Goal: Task Accomplishment & Management: Manage account settings

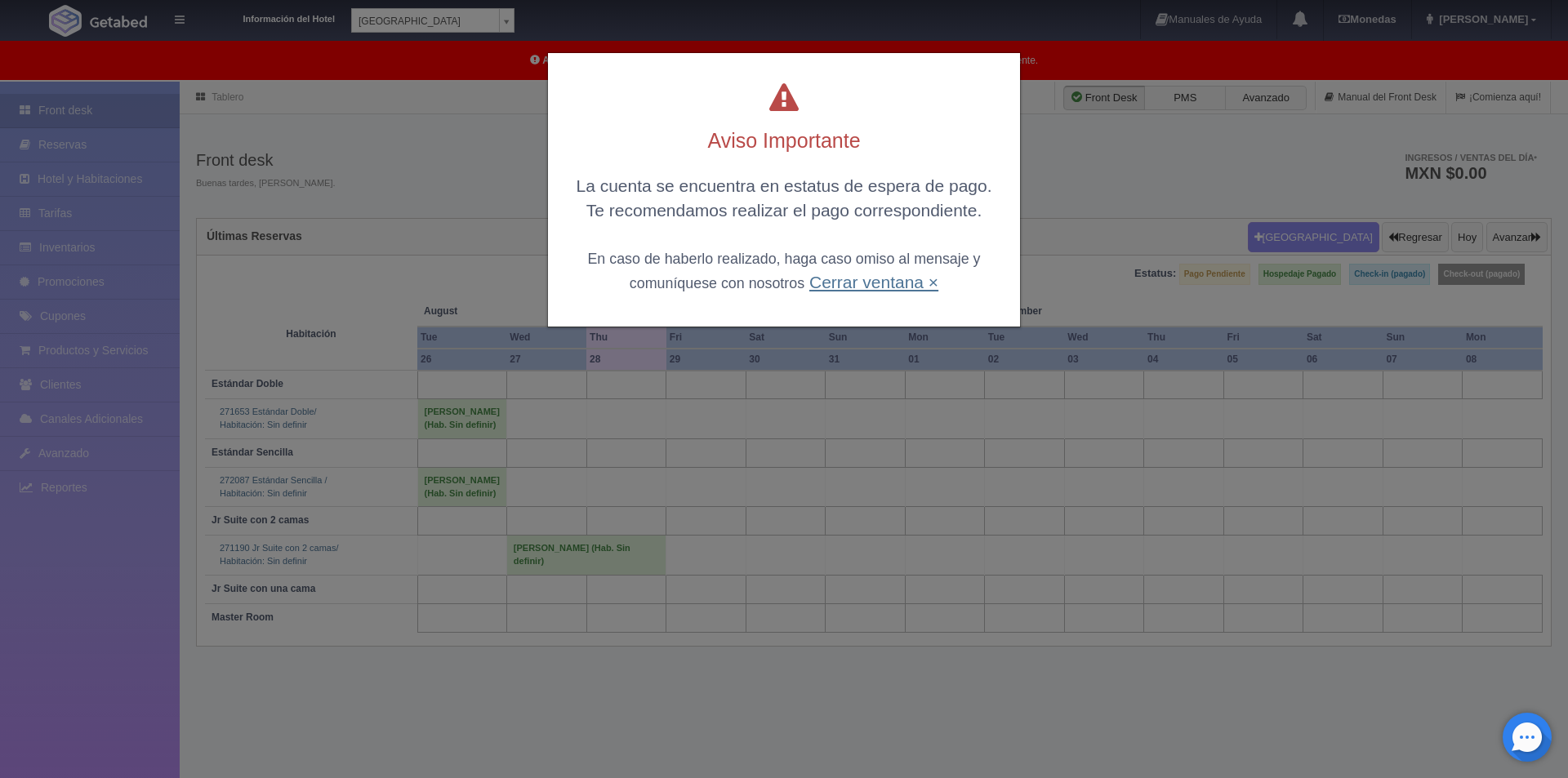
click at [858, 278] on link "Cerrar ventana ×" at bounding box center [873, 282] width 129 height 19
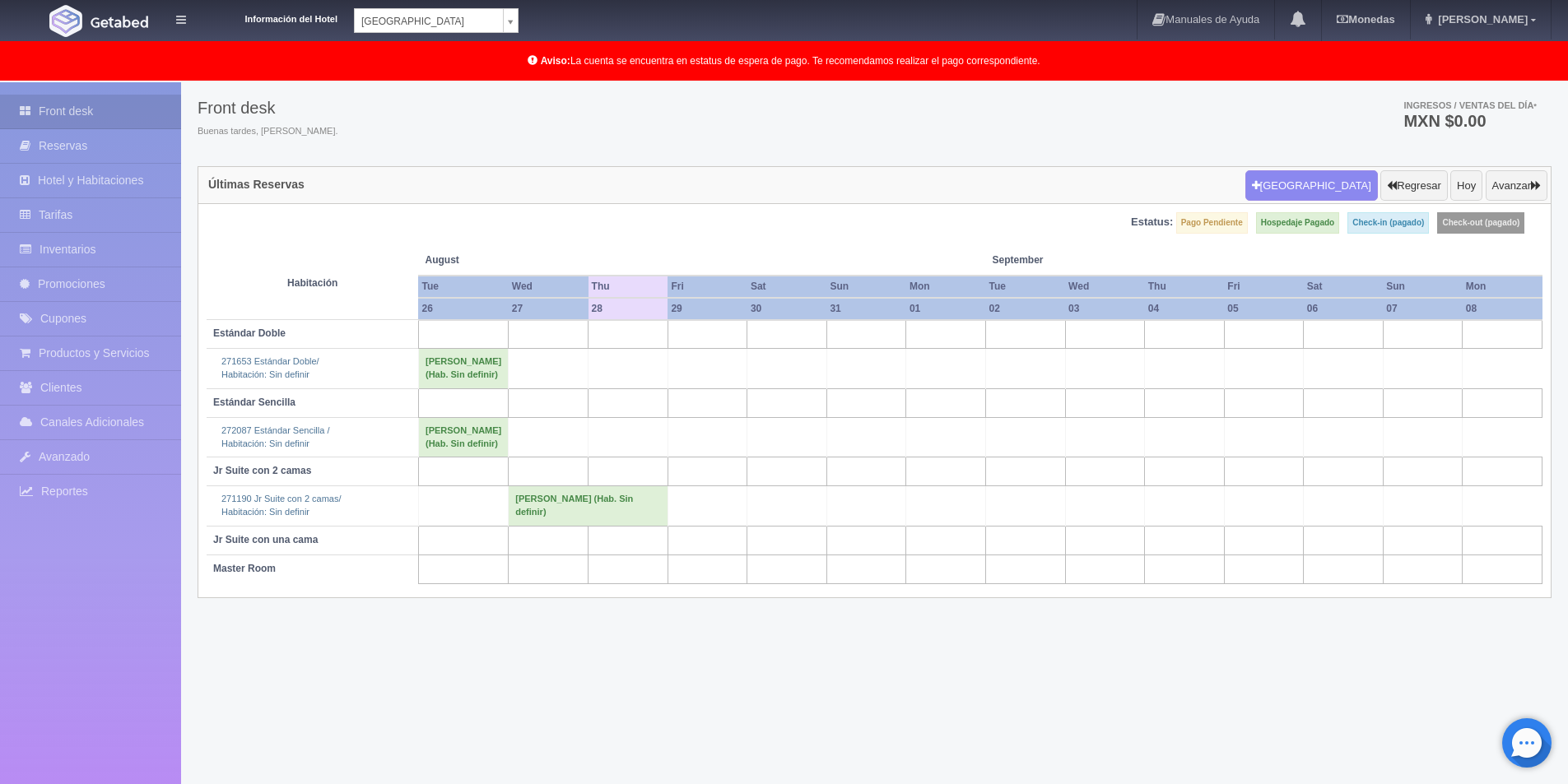
scroll to position [83, 0]
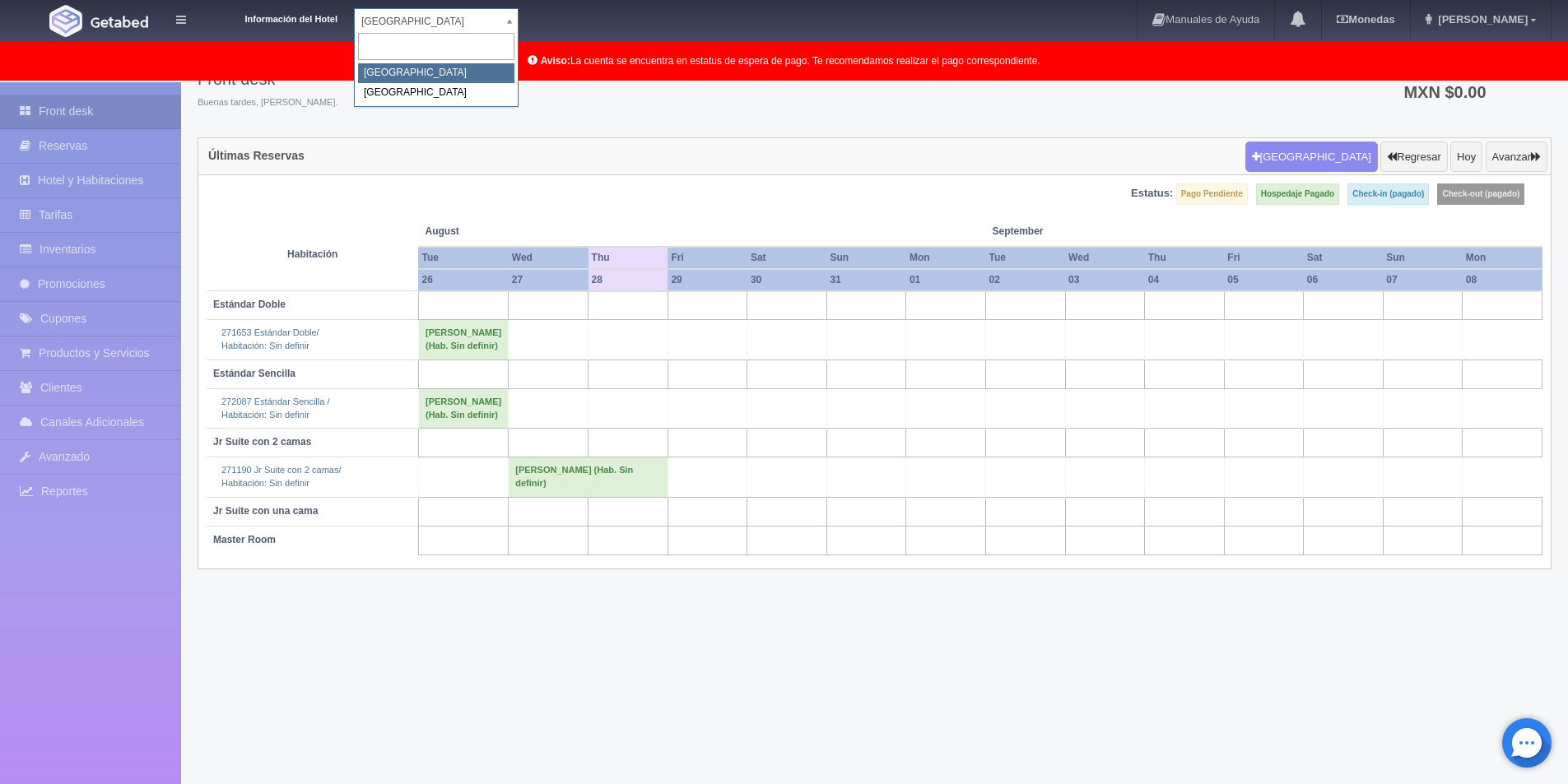
click at [496, 26] on body "Información del Hotel Hotel Plaza Campeche Hotel Plaza Campeche Hotel Plaza Col…" at bounding box center [784, 392] width 1568 height 786
select select "375"
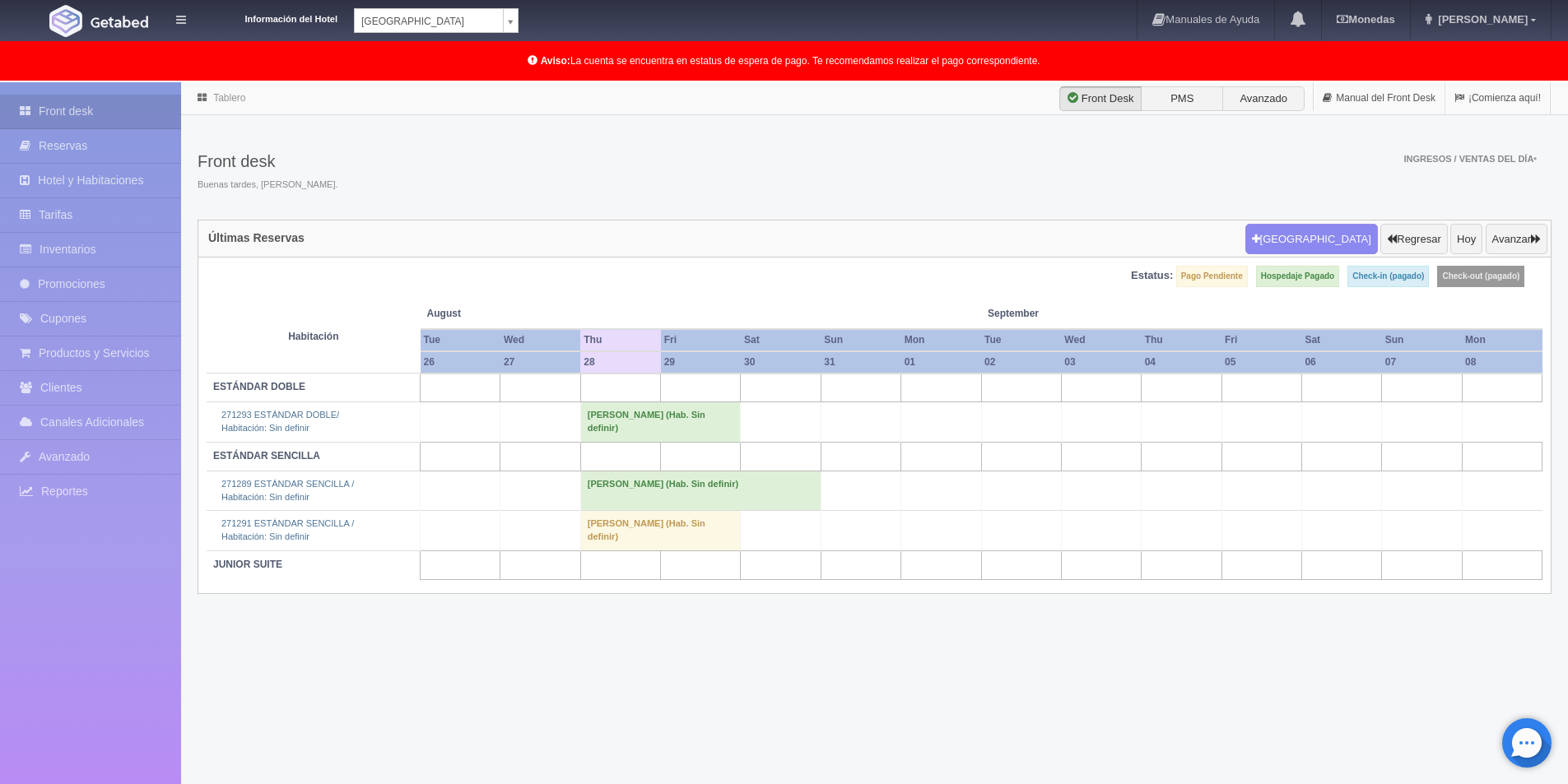
scroll to position [83, 0]
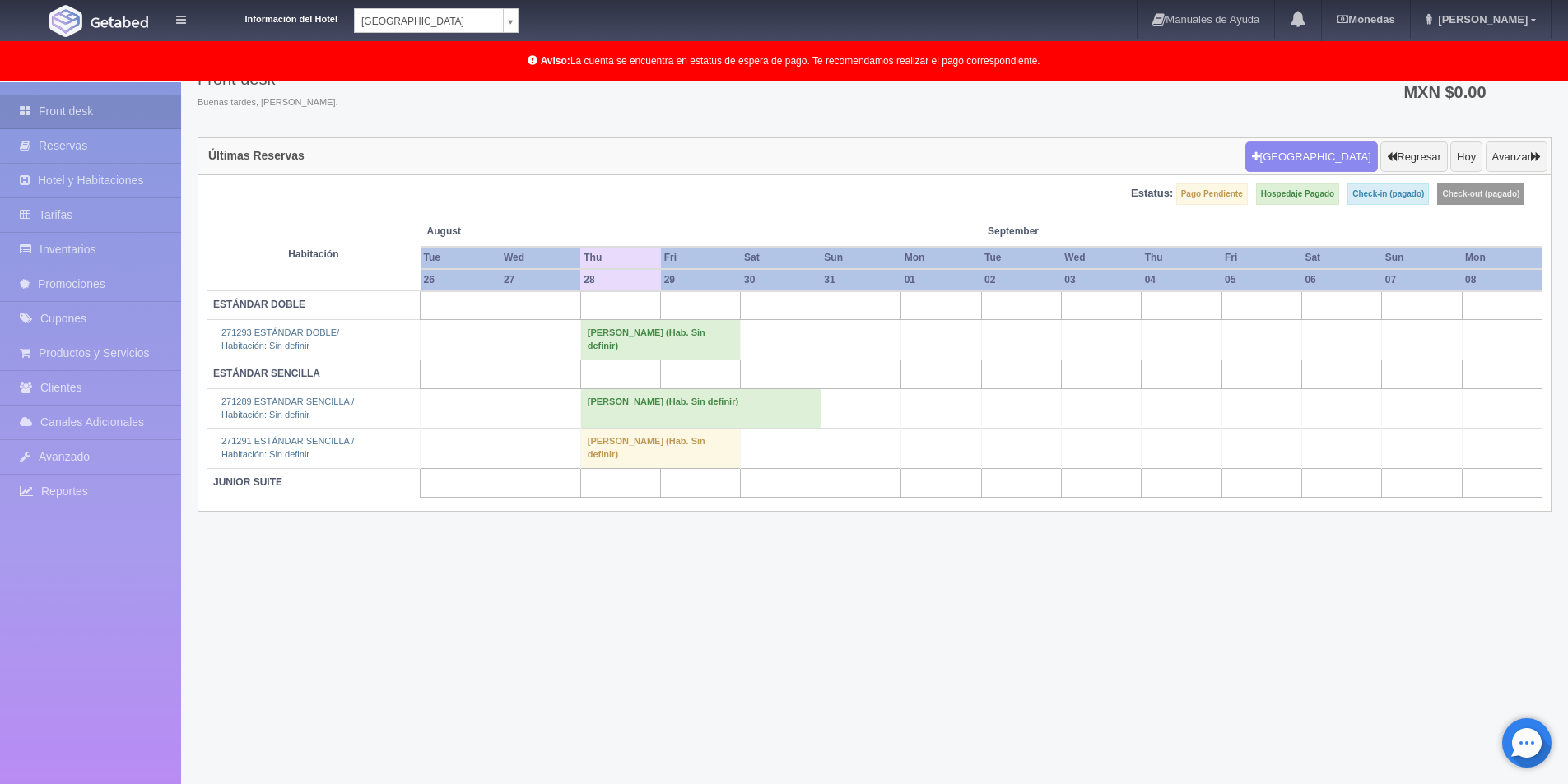
click at [599, 446] on td "Alejandro Ramirez (Hab. Sin definir)" at bounding box center [660, 449] width 160 height 40
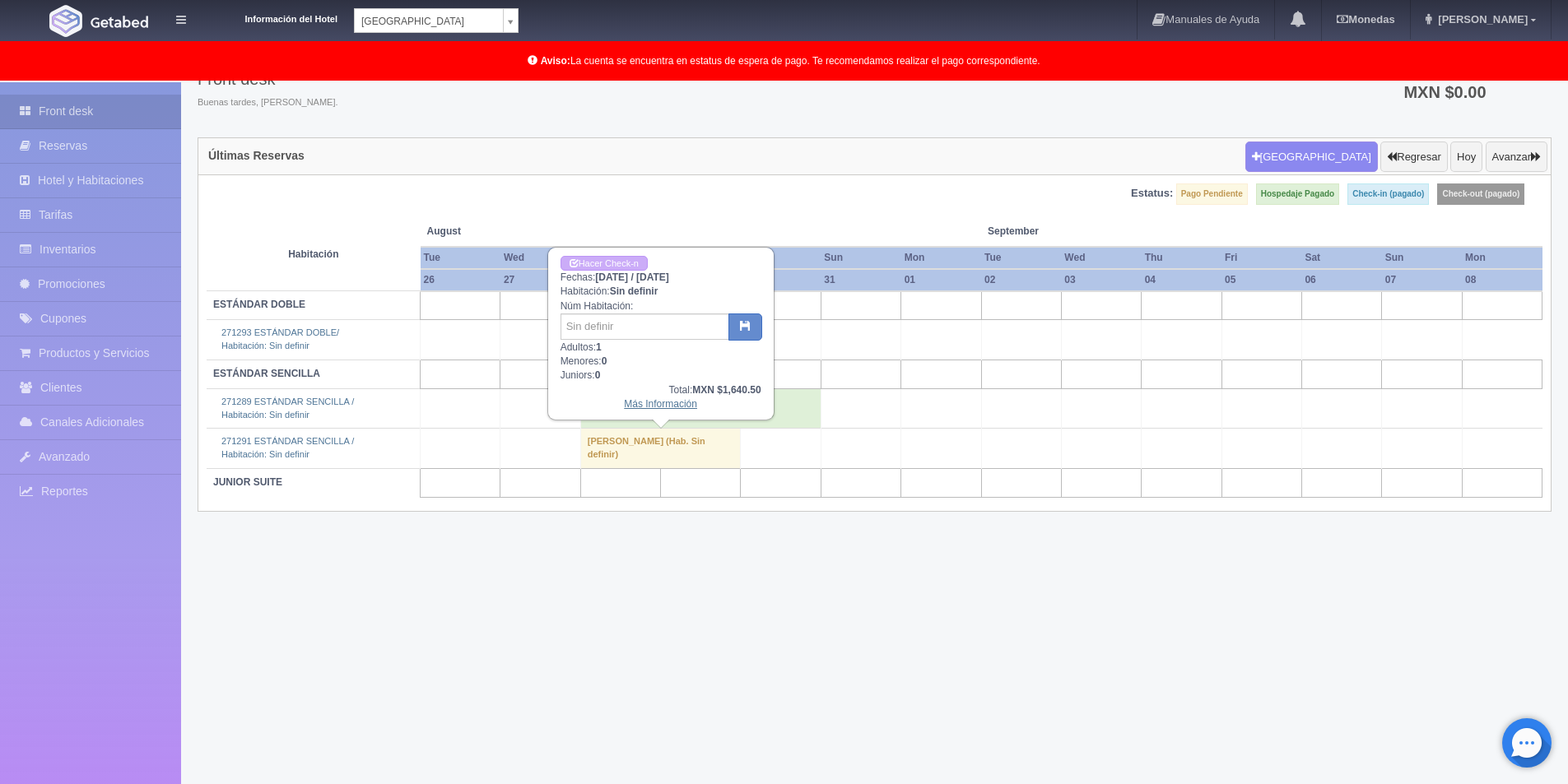
click at [657, 408] on link "Más Información" at bounding box center [660, 404] width 74 height 12
click at [662, 408] on link "Más Información" at bounding box center [660, 404] width 74 height 12
click at [920, 390] on td at bounding box center [941, 408] width 80 height 40
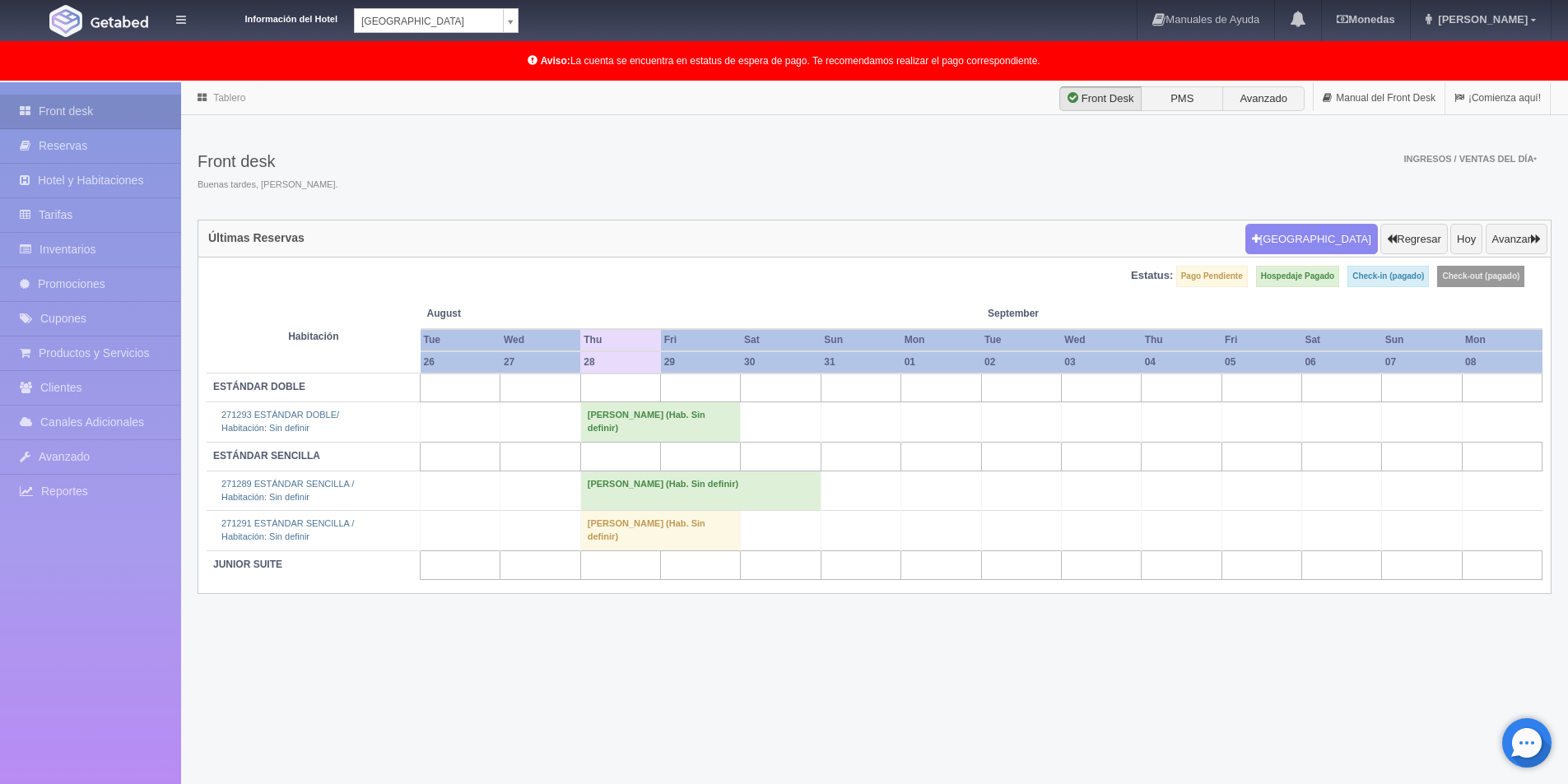
scroll to position [83, 0]
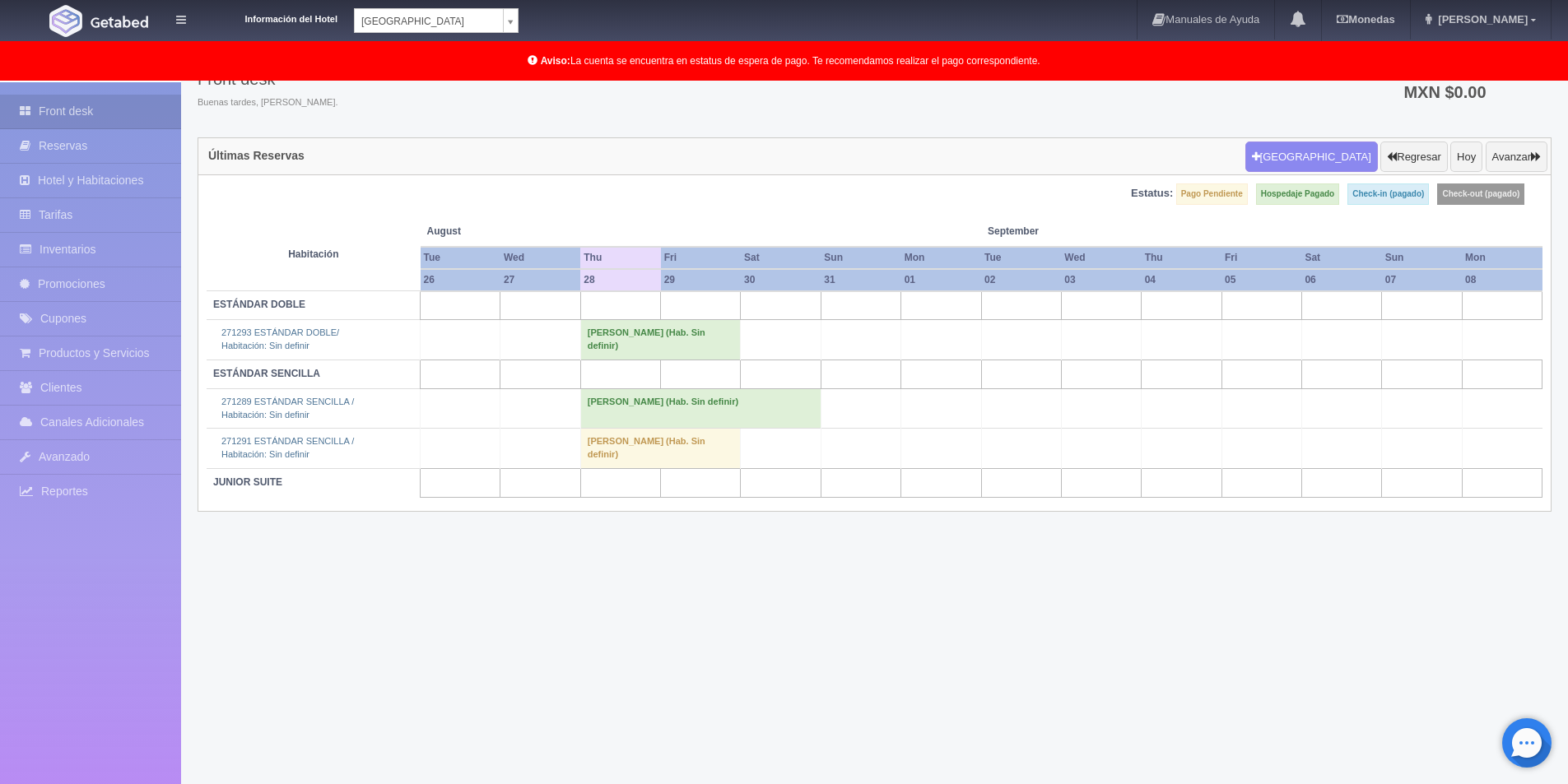
click at [679, 332] on td "[PERSON_NAME] (Hab. Sin definir)" at bounding box center [660, 340] width 160 height 40
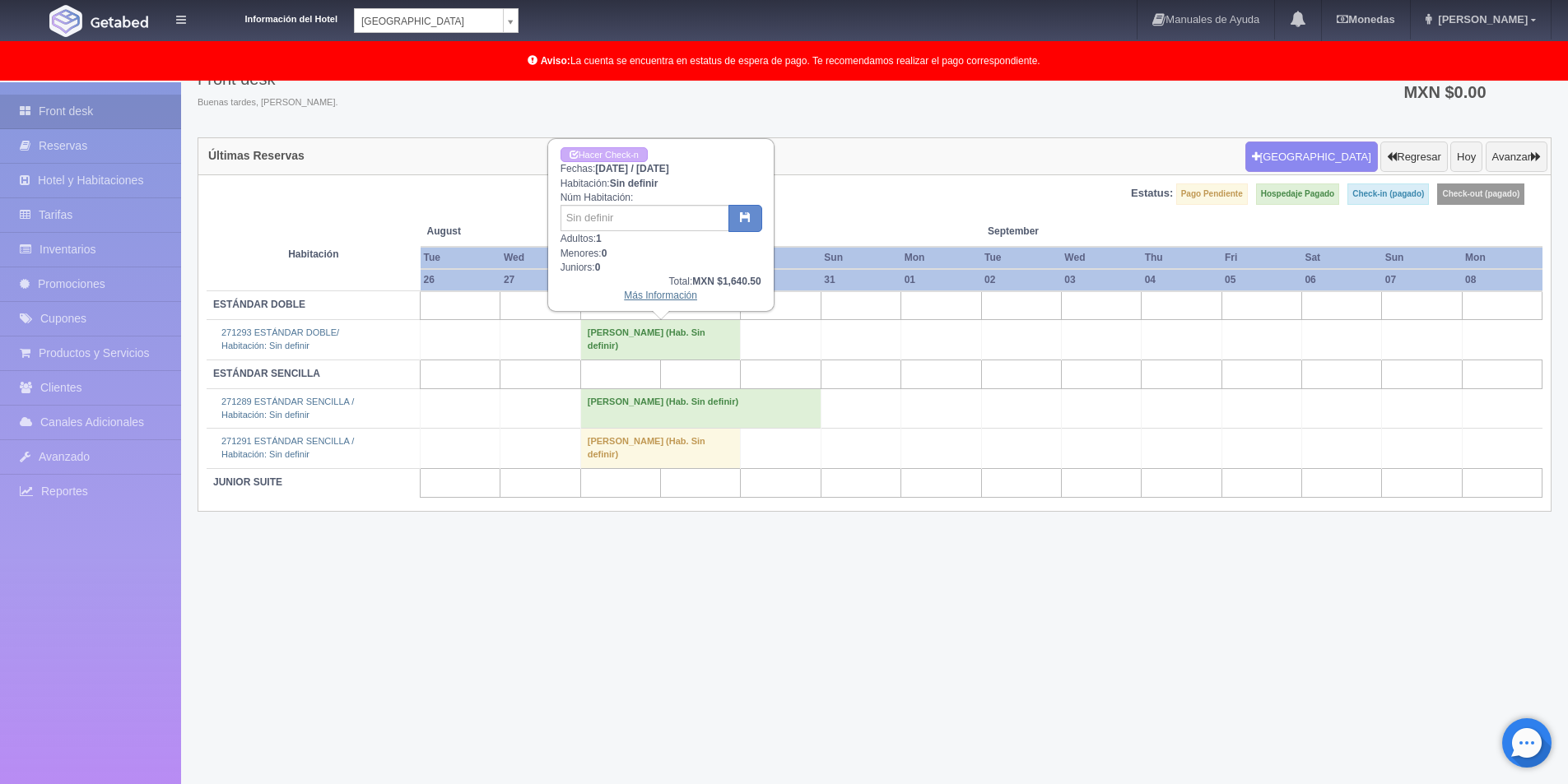
click at [666, 297] on link "Más Información" at bounding box center [660, 296] width 74 height 12
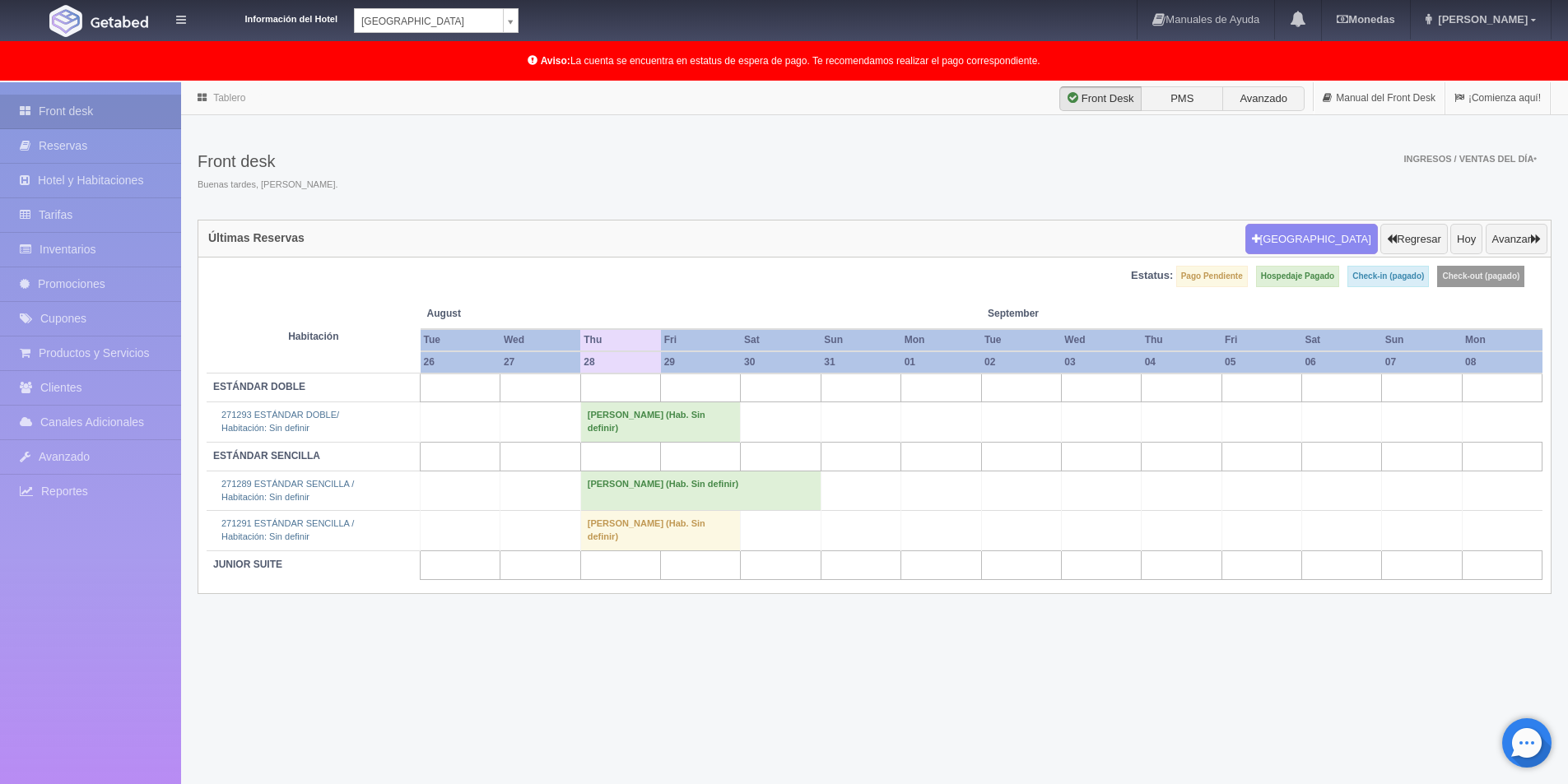
scroll to position [83, 0]
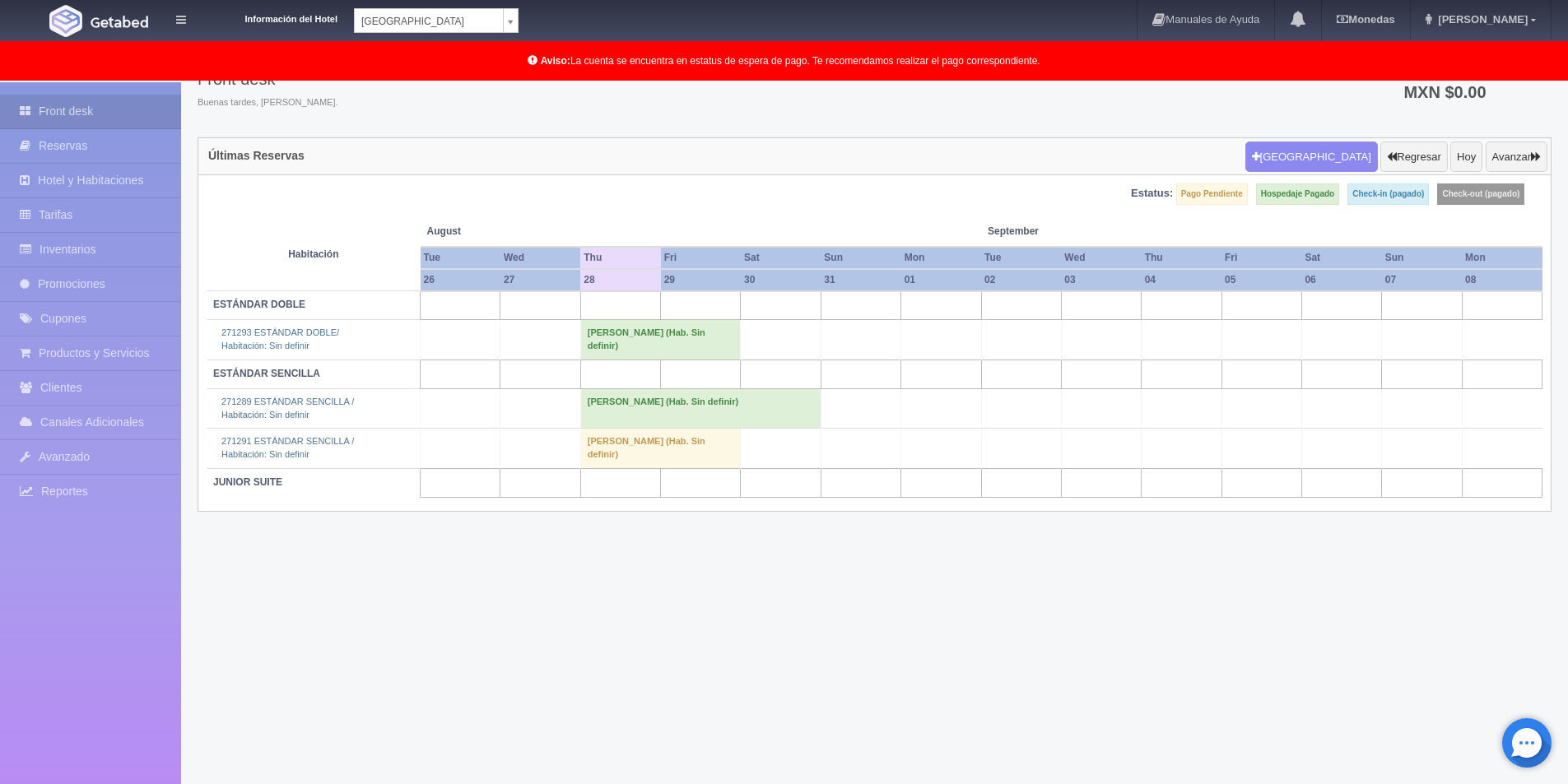
click at [631, 450] on td "[PERSON_NAME] (Hab. Sin definir)" at bounding box center [660, 449] width 160 height 40
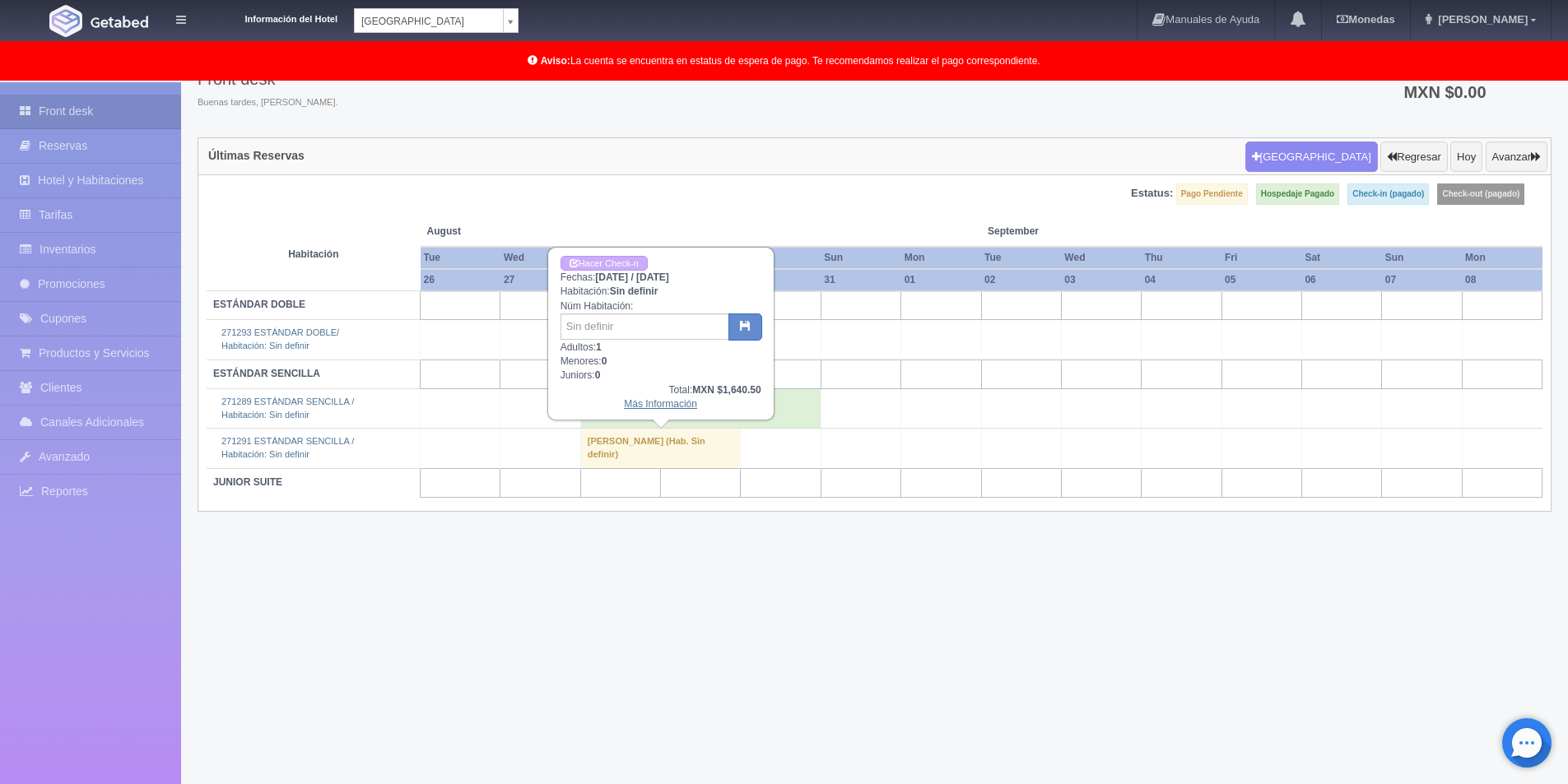
click at [669, 398] on link "Más Información" at bounding box center [660, 404] width 74 height 12
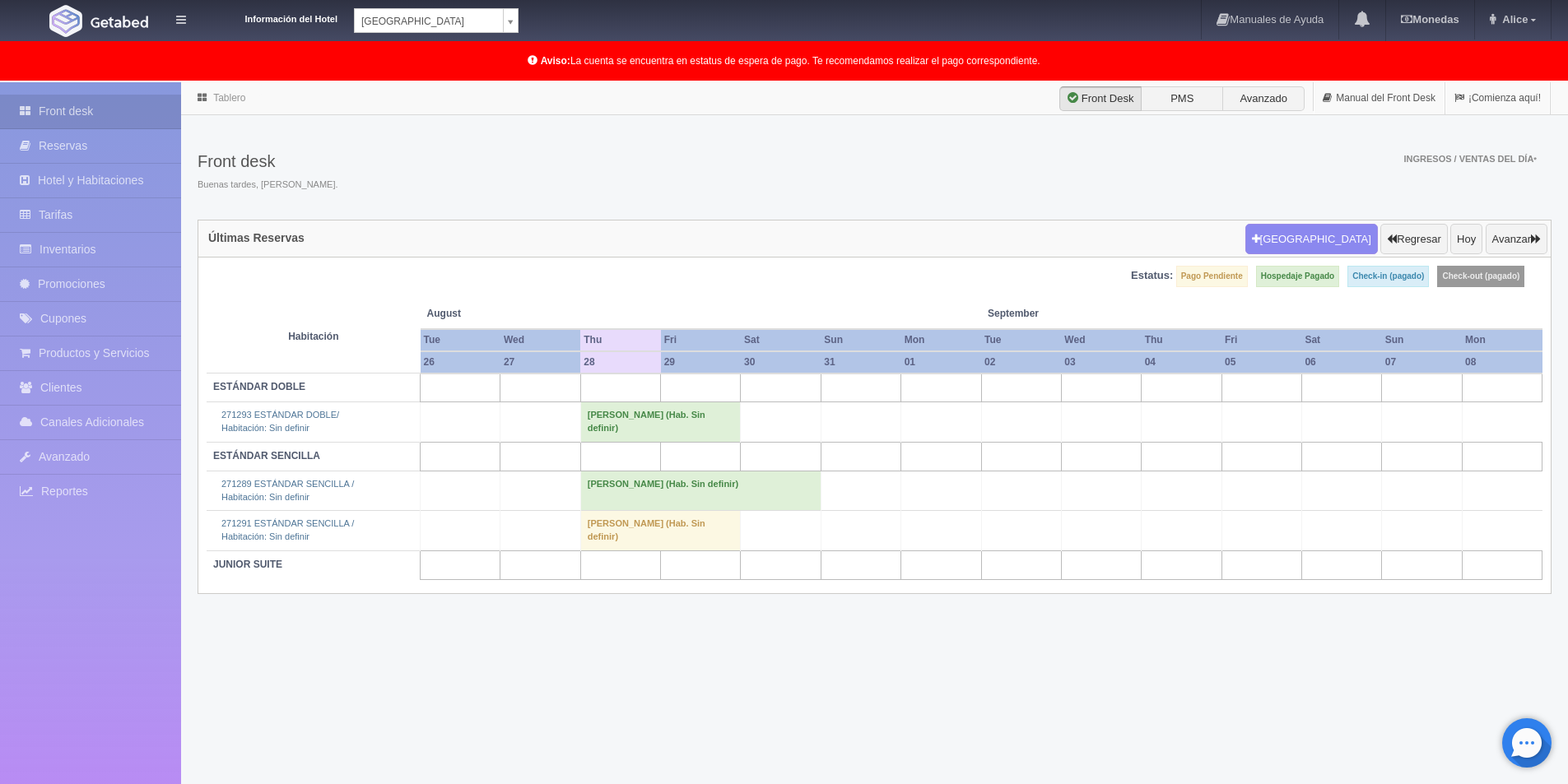
scroll to position [83, 0]
